Goal: Book appointment/travel/reservation

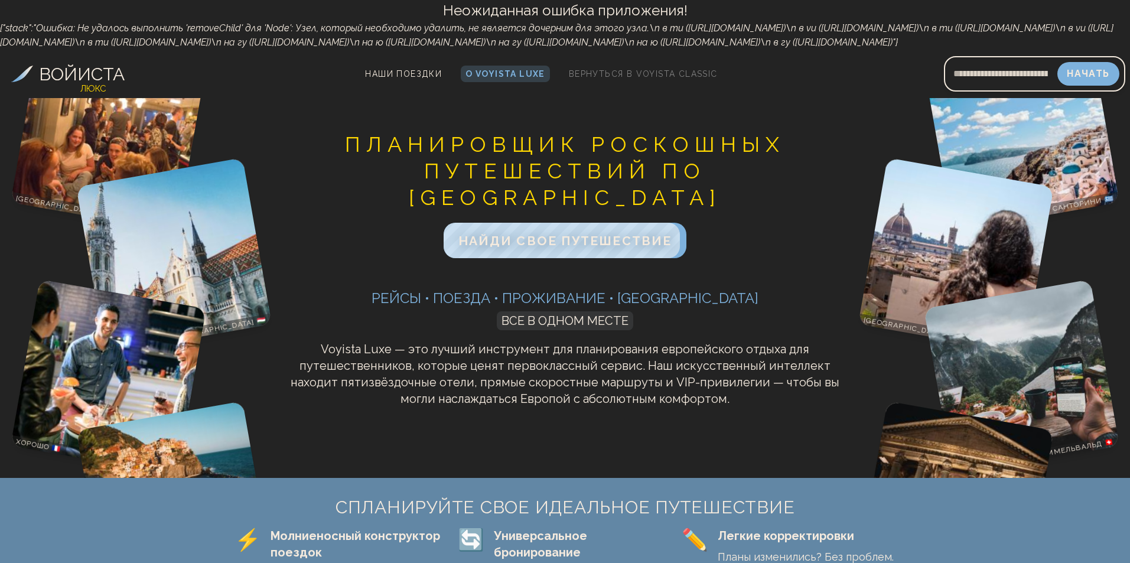
click at [621, 79] on font "Вернуться в Voyista Classic" at bounding box center [643, 73] width 149 height 9
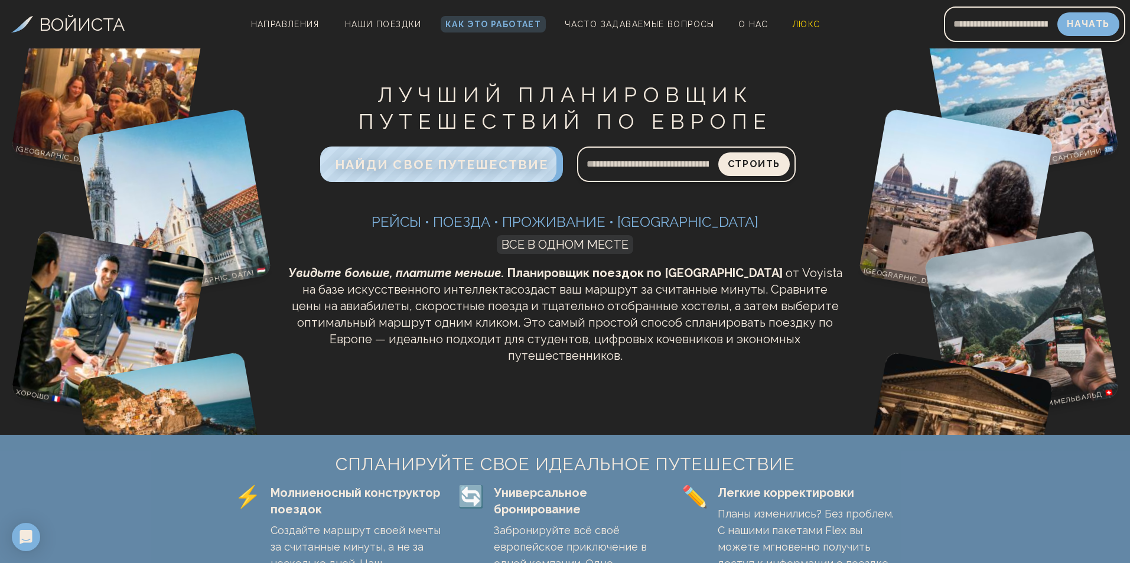
scroll to position [295, 0]
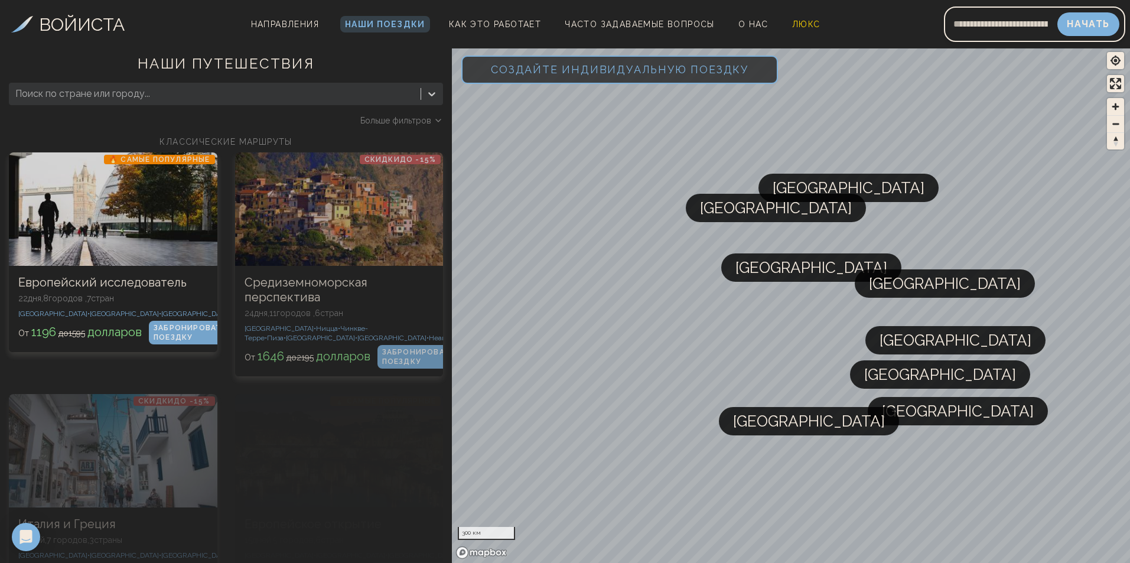
click at [663, 69] on font "Создайте индивидуальную поездку" at bounding box center [620, 69] width 258 height 12
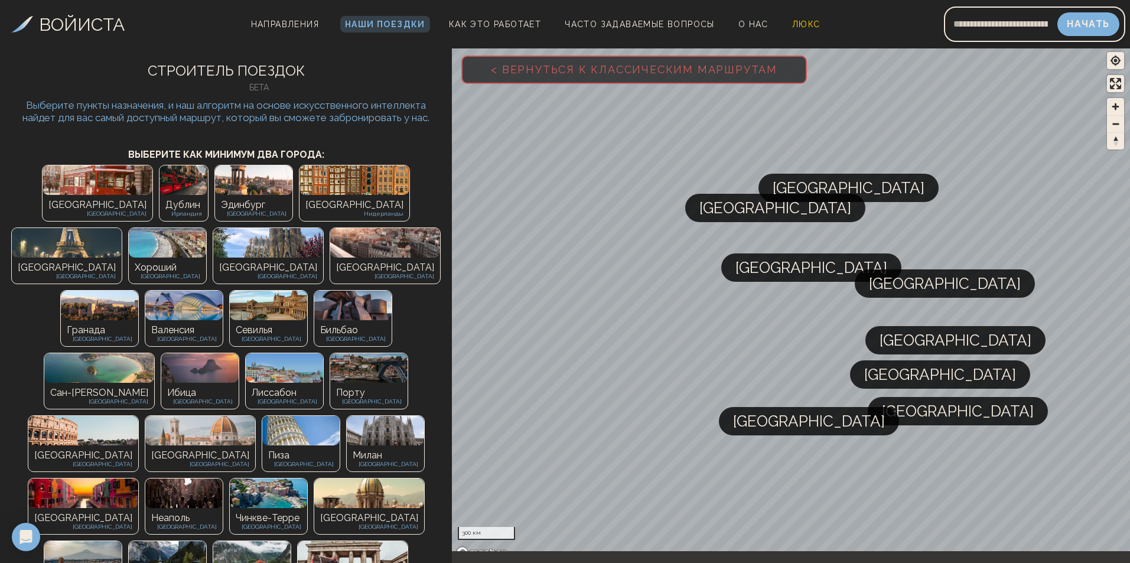
click at [43, 195] on div "Лондон Великобритания" at bounding box center [98, 208] width 110 height 26
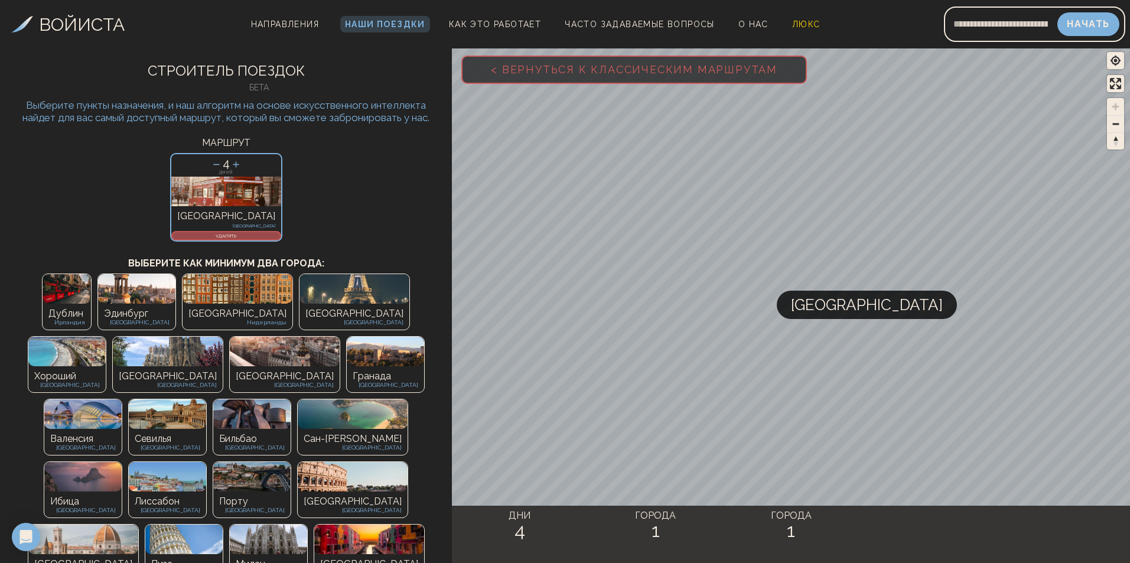
click at [237, 162] on icon at bounding box center [236, 164] width 12 height 12
click at [234, 162] on icon at bounding box center [236, 164] width 12 height 12
click at [237, 164] on icon at bounding box center [236, 164] width 12 height 12
click at [223, 337] on img at bounding box center [168, 352] width 110 height 30
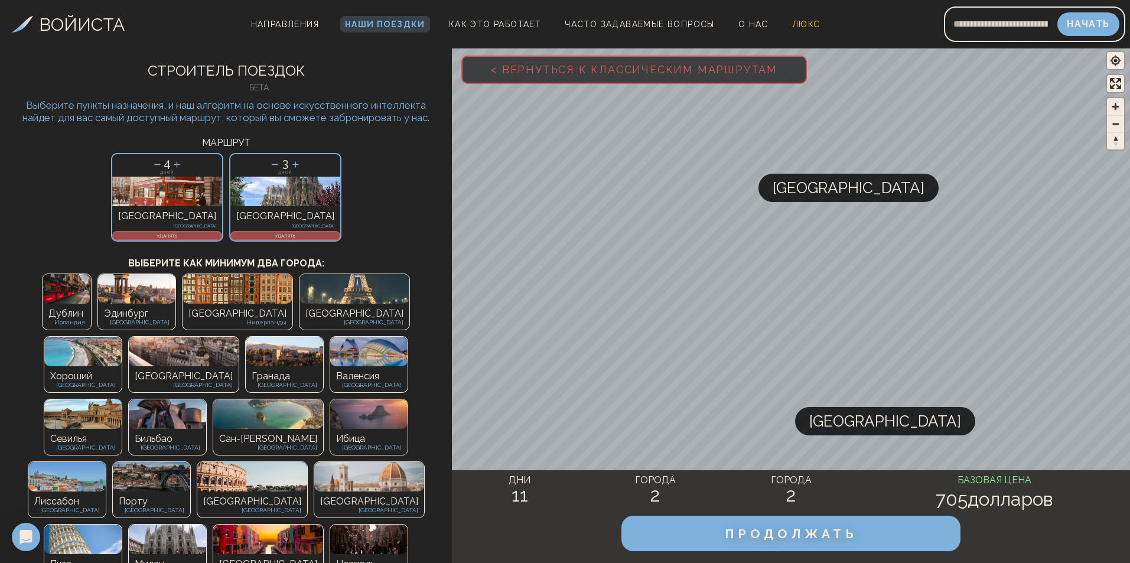
click at [180, 165] on icon at bounding box center [177, 164] width 6 height 6
click at [338, 120] on font "Выберите пункты назначения, и наш алгоритм на основе искусственного интеллекта …" at bounding box center [225, 111] width 407 height 24
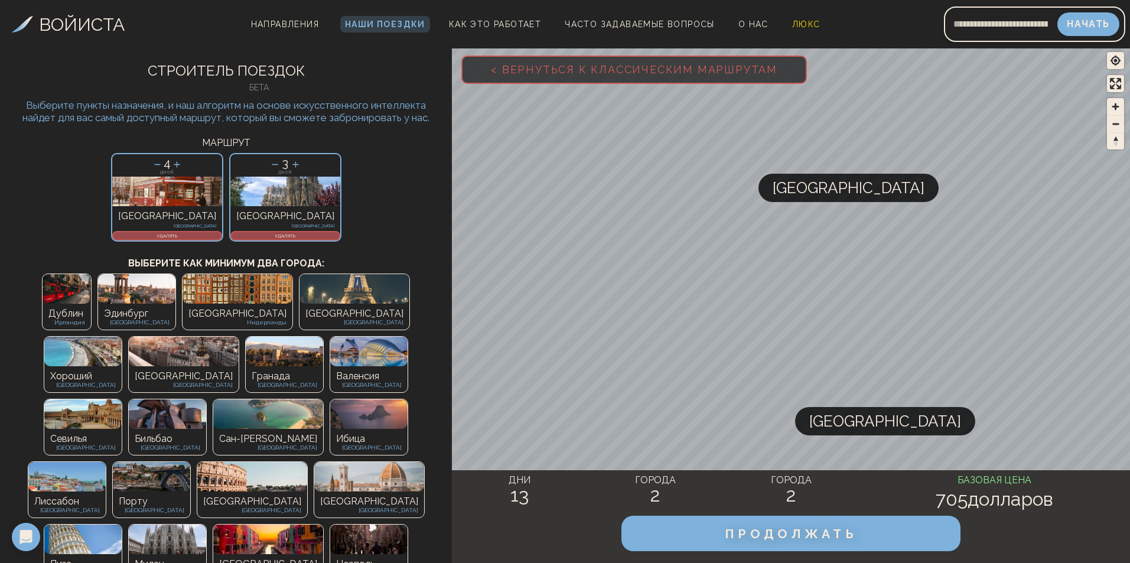
click at [289, 160] on icon at bounding box center [295, 164] width 12 height 12
click at [272, 164] on icon at bounding box center [275, 164] width 6 height 1
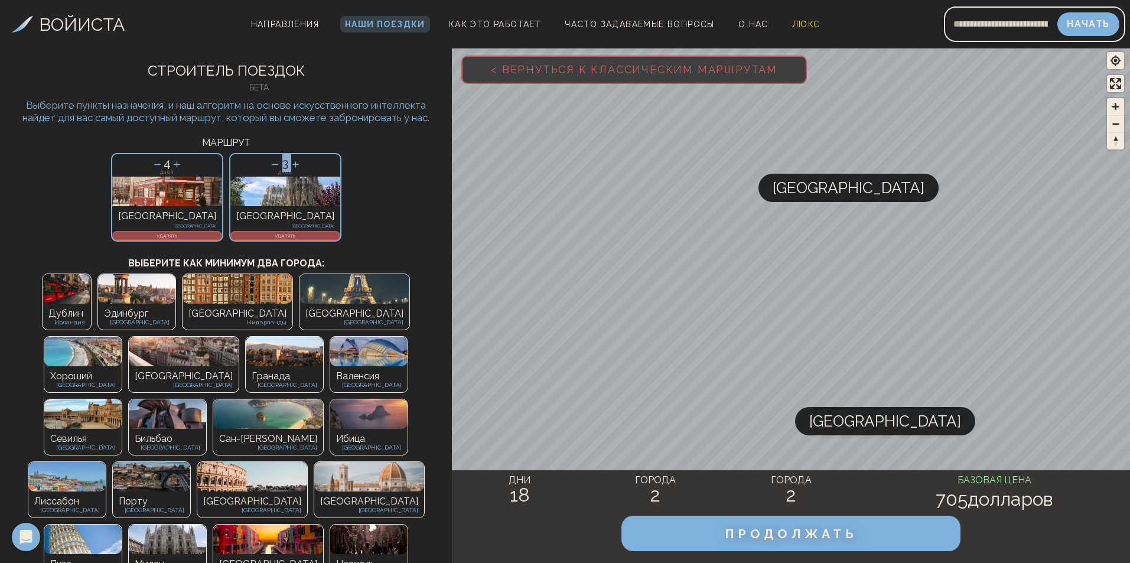
click at [272, 164] on icon at bounding box center [275, 164] width 6 height 1
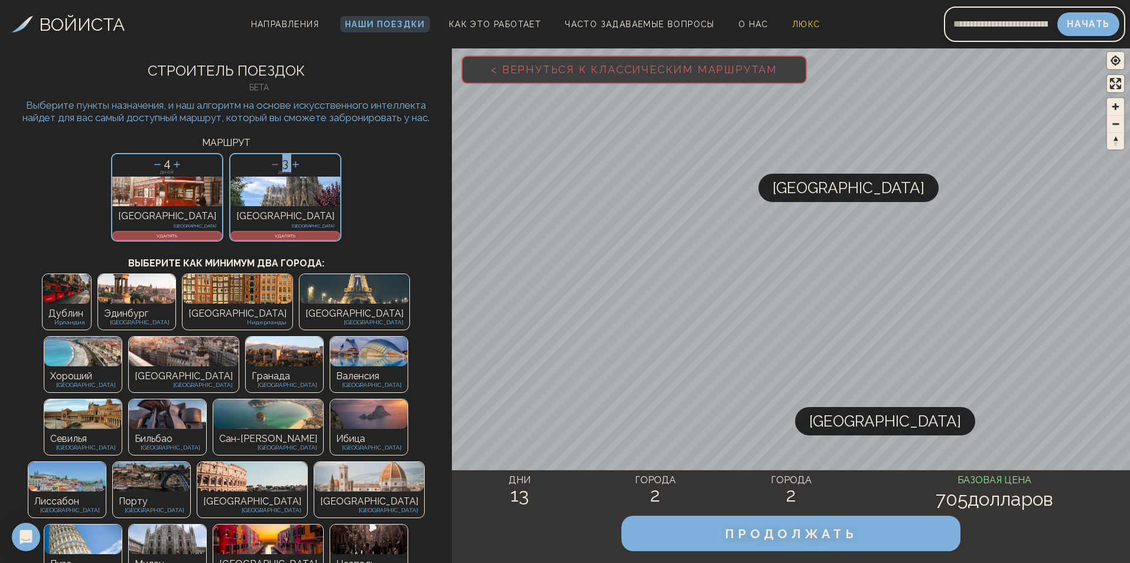
click at [272, 164] on icon at bounding box center [275, 164] width 6 height 1
click at [164, 161] on icon at bounding box center [157, 164] width 12 height 12
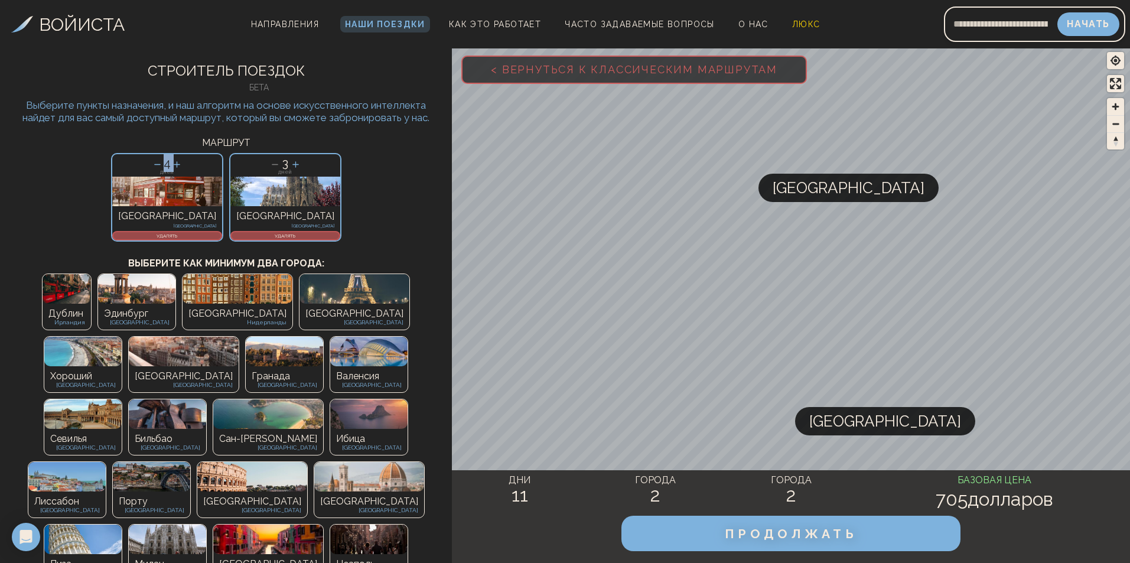
click at [164, 161] on icon at bounding box center [157, 164] width 12 height 12
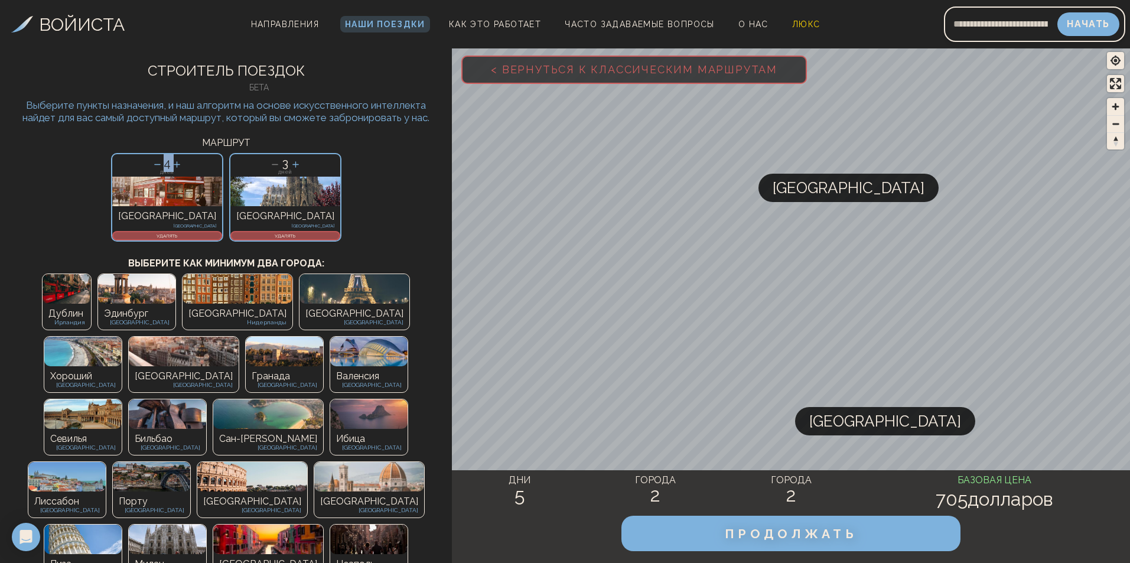
click at [164, 161] on icon at bounding box center [157, 164] width 12 height 12
click at [183, 162] on icon at bounding box center [177, 164] width 12 height 12
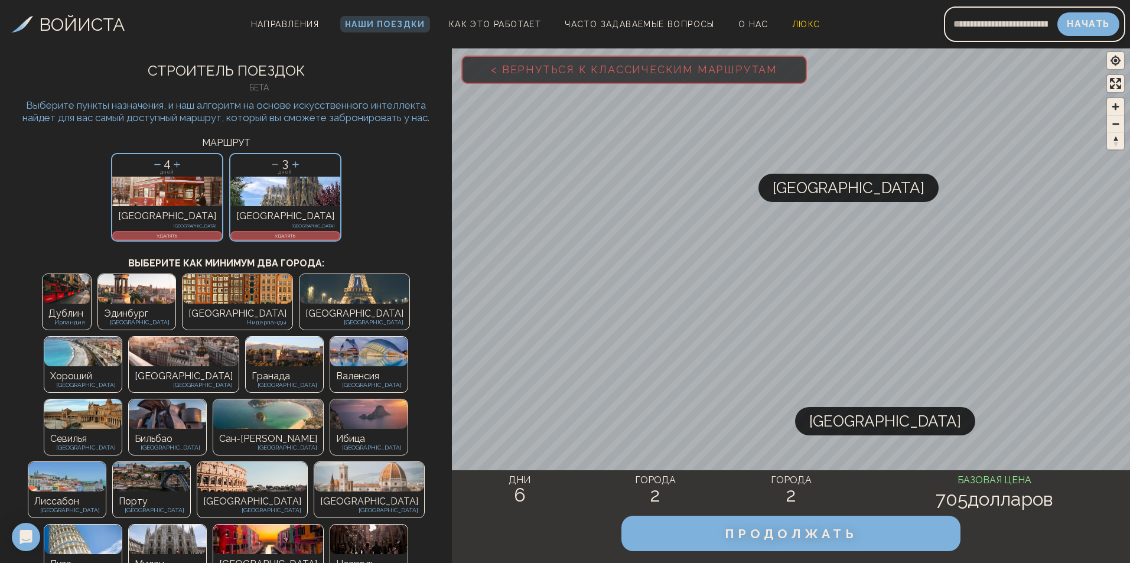
click at [292, 165] on icon at bounding box center [295, 164] width 6 height 6
click at [284, 136] on h3 "МАРШРУТ" at bounding box center [226, 143] width 434 height 14
click at [745, 534] on font "ПРОДОЛЖАТЬ" at bounding box center [790, 533] width 139 height 15
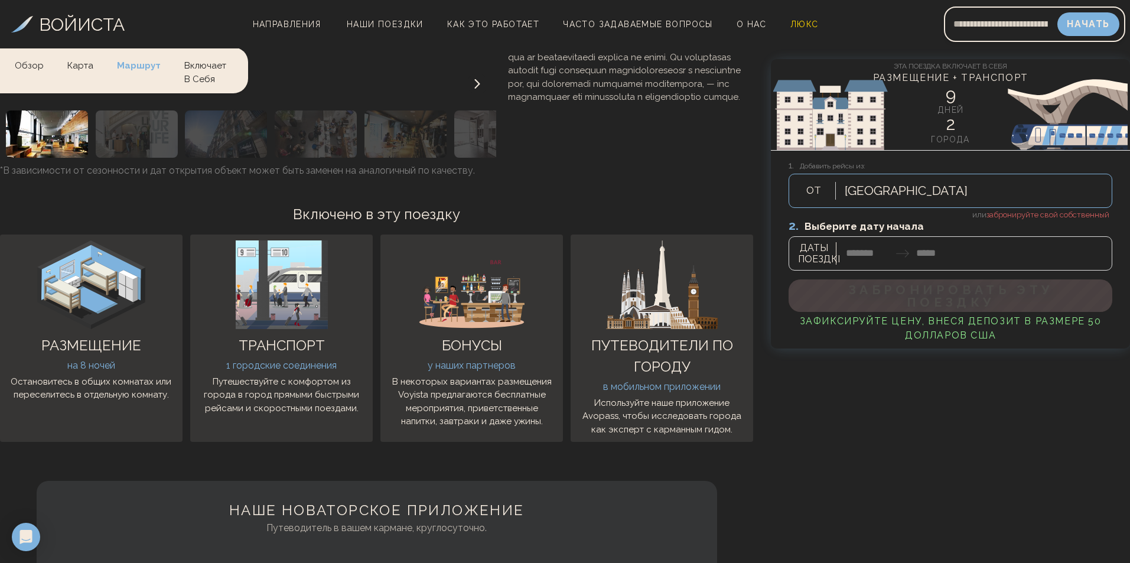
scroll to position [2125, 0]
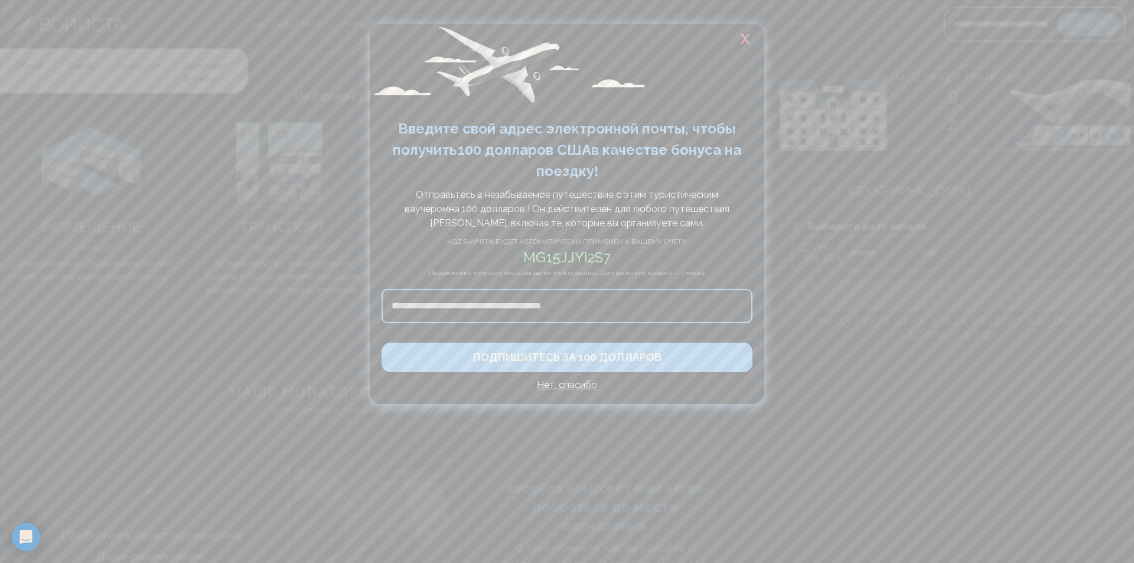
click at [748, 38] on font "Х" at bounding box center [745, 38] width 9 height 17
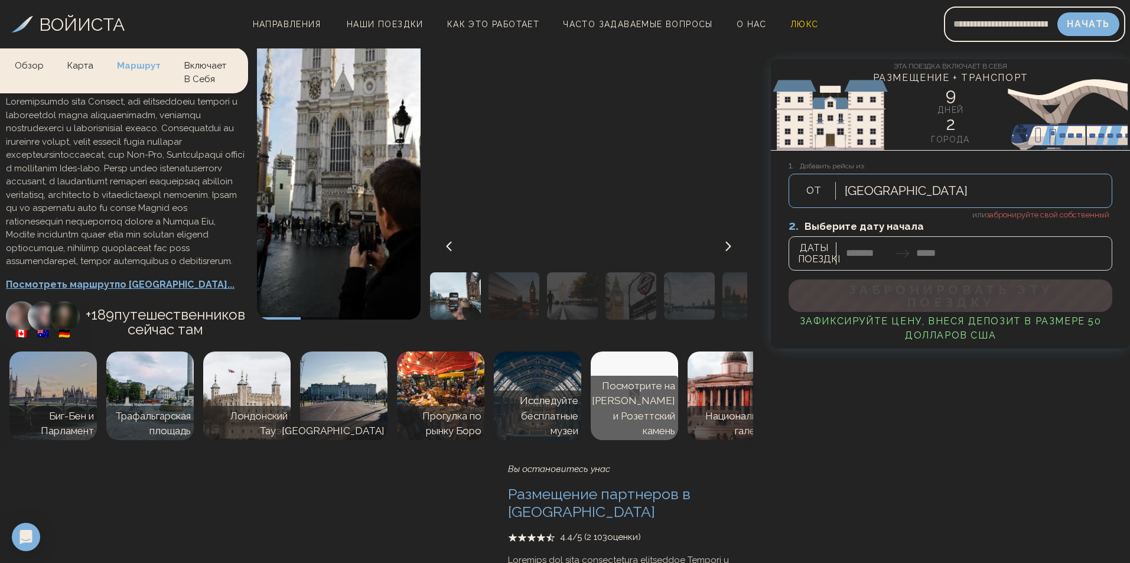
scroll to position [176, 0]
